Goal: Task Accomplishment & Management: Use online tool/utility

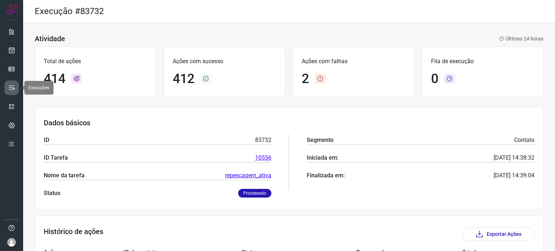
click at [13, 83] on link at bounding box center [11, 88] width 14 height 14
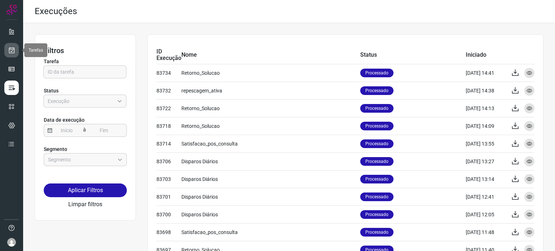
click at [12, 54] on link at bounding box center [11, 50] width 14 height 14
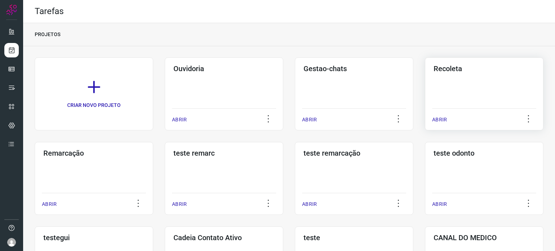
click at [460, 93] on div "Recoleta ABRIR" at bounding box center [484, 93] width 118 height 73
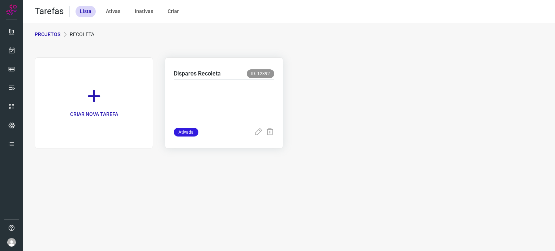
click at [217, 86] on p at bounding box center [224, 102] width 100 height 36
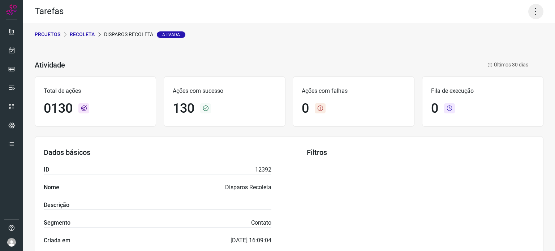
click at [530, 11] on icon at bounding box center [535, 11] width 15 height 15
click at [499, 52] on li "Executar" at bounding box center [505, 48] width 66 height 12
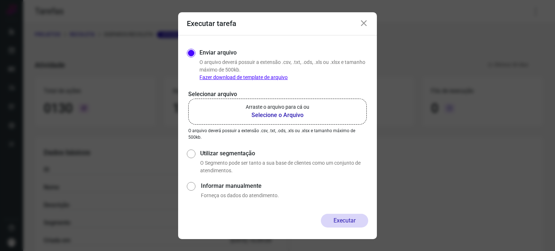
click at [311, 107] on label "Arraste o arquivo para cá ou Selecione o Arquivo" at bounding box center [277, 112] width 178 height 26
click at [0, 0] on input "Arraste o arquivo para cá ou Selecione o Arquivo" at bounding box center [0, 0] width 0 height 0
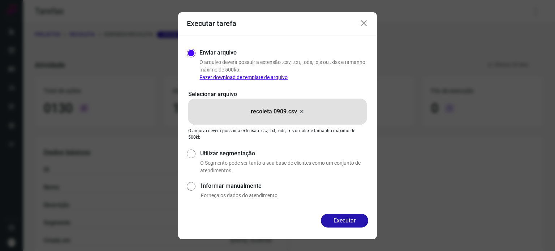
click at [342, 220] on button "Executar" at bounding box center [344, 221] width 47 height 14
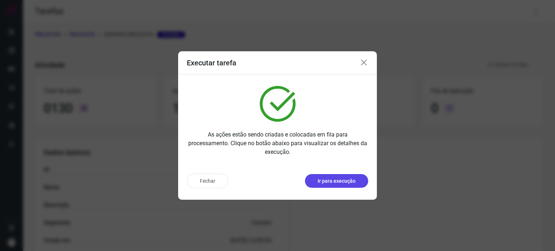
click at [330, 178] on p "Ir para execução" at bounding box center [336, 181] width 38 height 8
